Goal: Check status

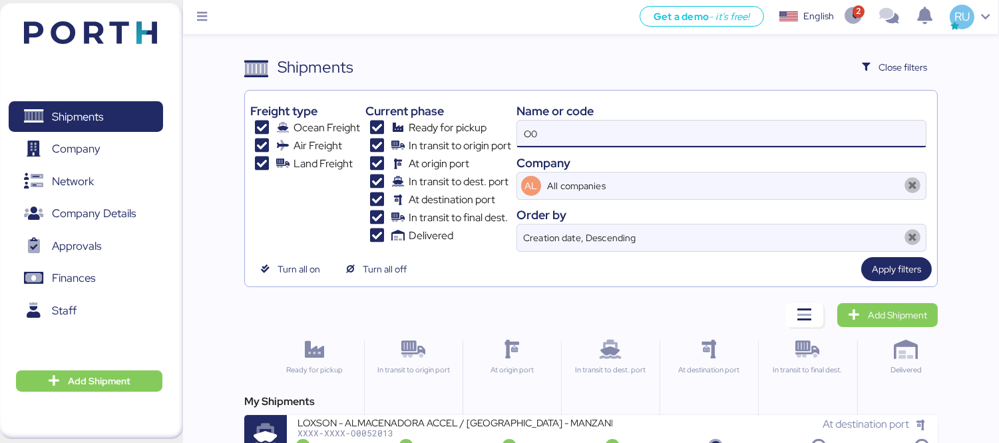
type input "O"
type input "O0051941"
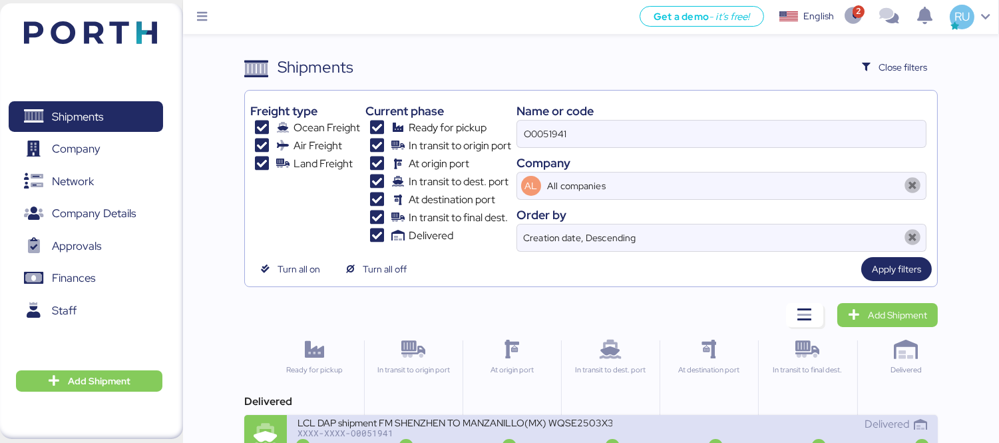
click at [637, 415] on div "LCL DAP shipment FM SHENZHEN TO MANZANILLO(MX) WQSE2503X37 XXXX-XXXX-O0051941 D…" at bounding box center [612, 436] width 651 height 43
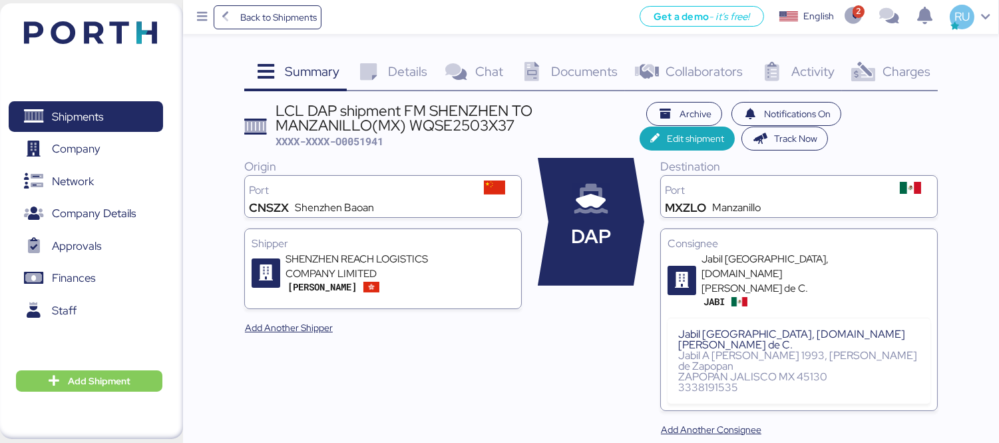
click at [884, 65] on span "Charges" at bounding box center [907, 71] width 48 height 17
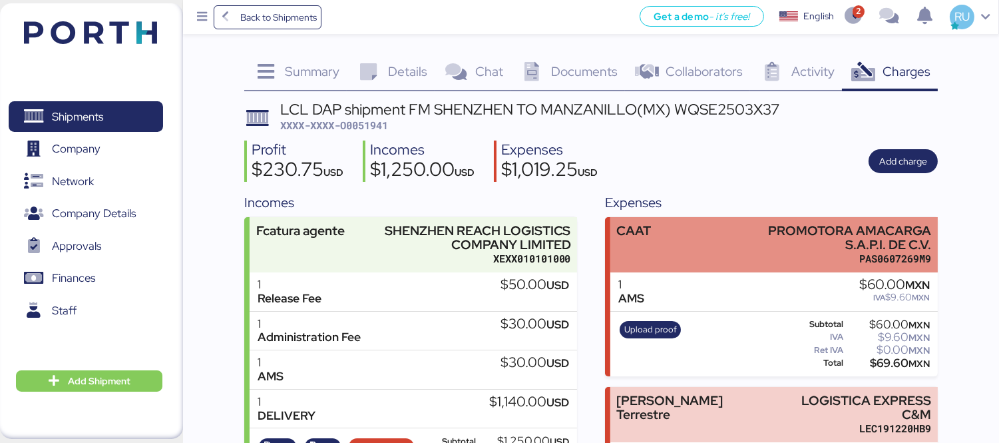
scroll to position [105, 0]
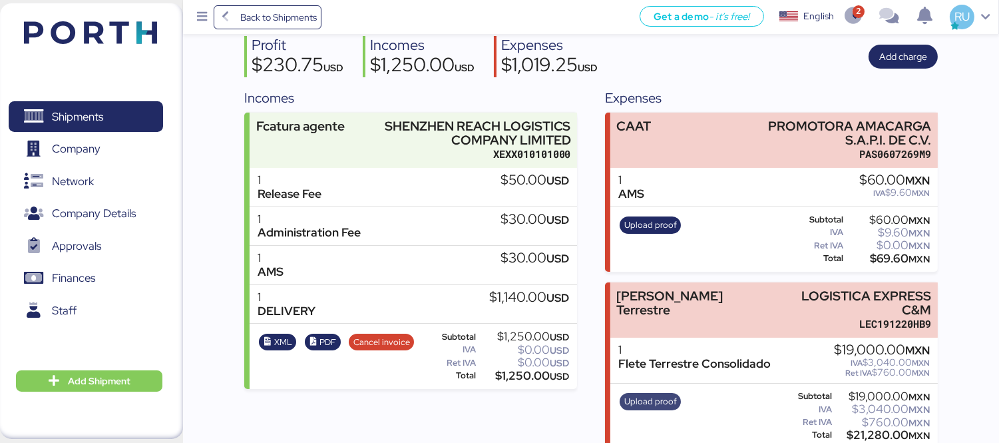
click at [646, 394] on span "Upload proof" at bounding box center [651, 401] width 53 height 15
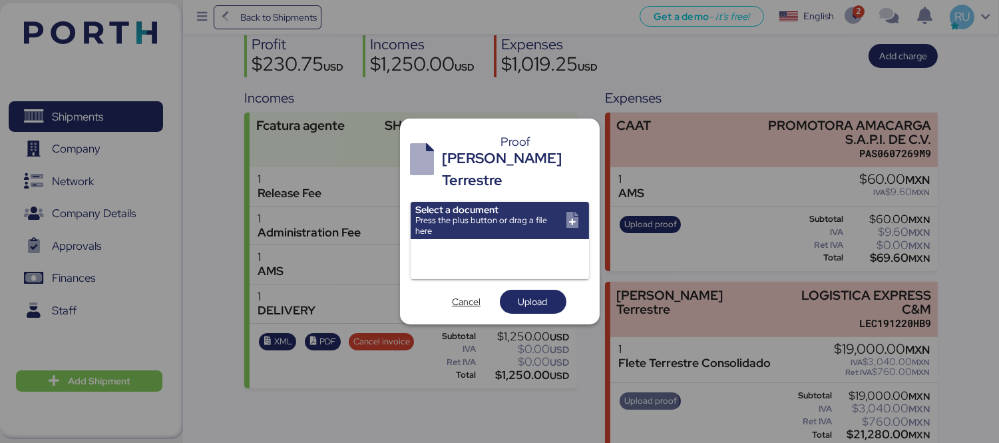
scroll to position [0, 0]
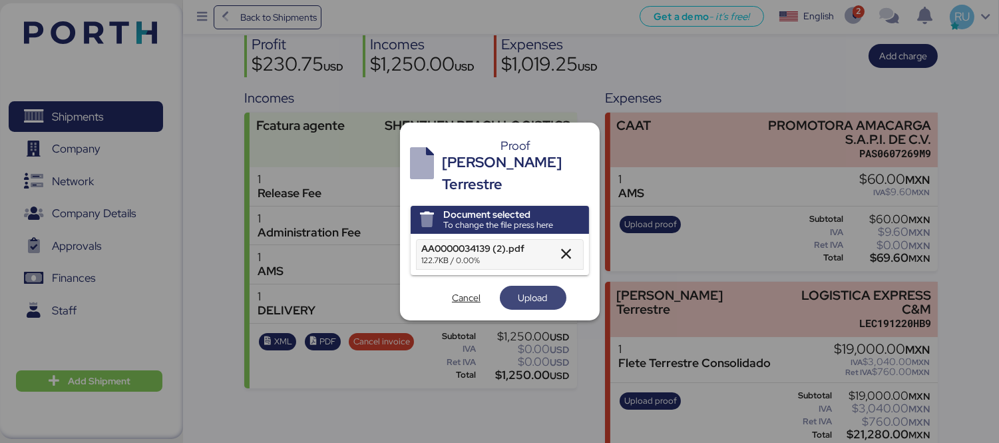
click at [545, 290] on span "Upload" at bounding box center [533, 298] width 29 height 16
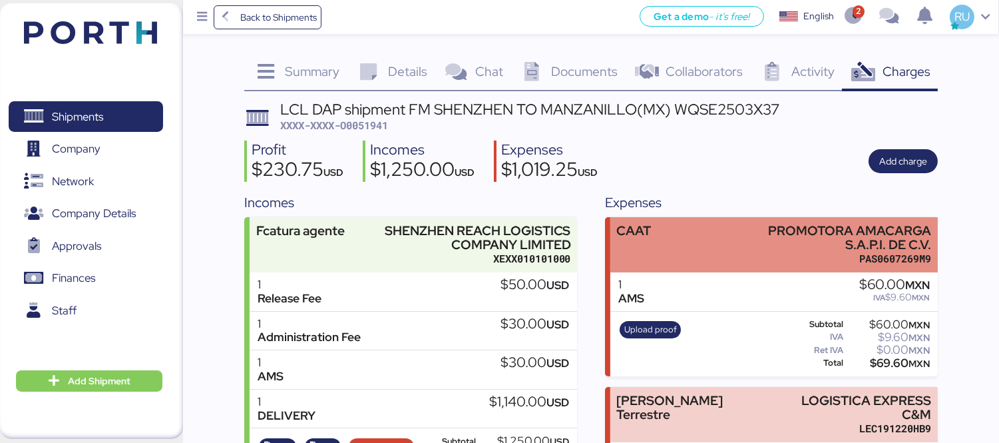
scroll to position [105, 0]
